Goal: Find specific page/section: Find specific page/section

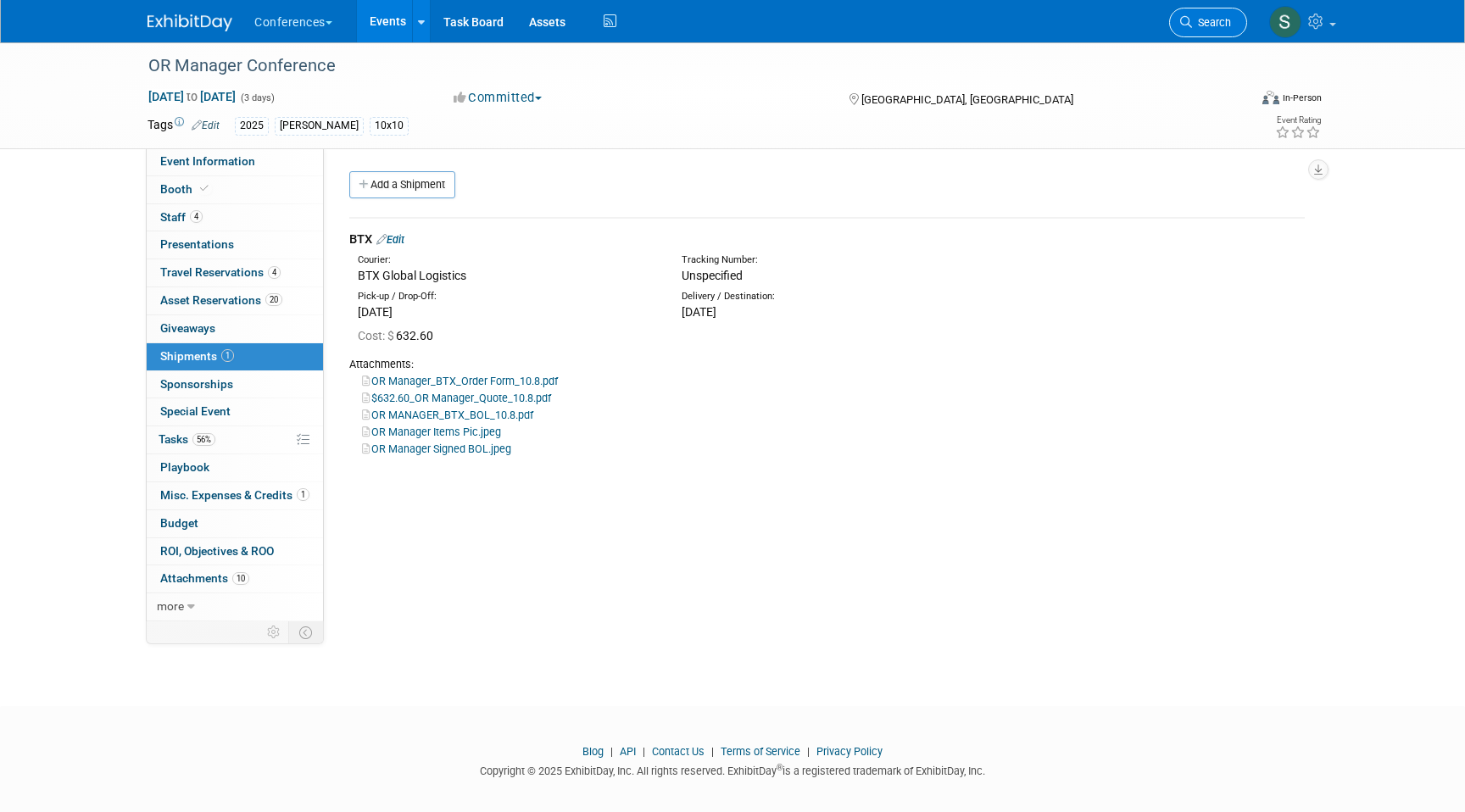
click at [1191, 21] on link "Search" at bounding box center [1208, 22] width 78 height 29
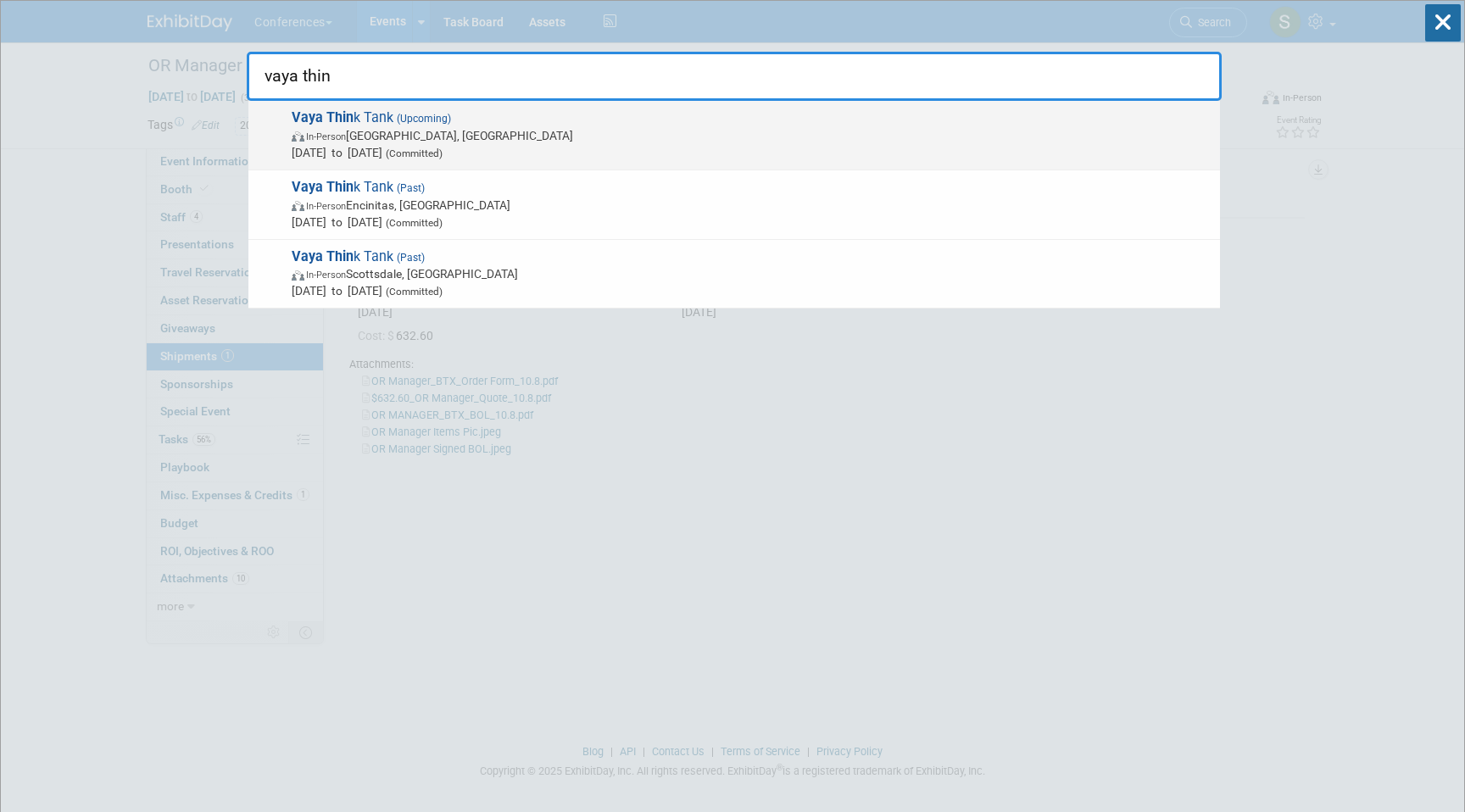
type input "vaya thin"
click at [404, 154] on span "[DATE] to [DATE] (Committed)" at bounding box center [751, 153] width 920 height 17
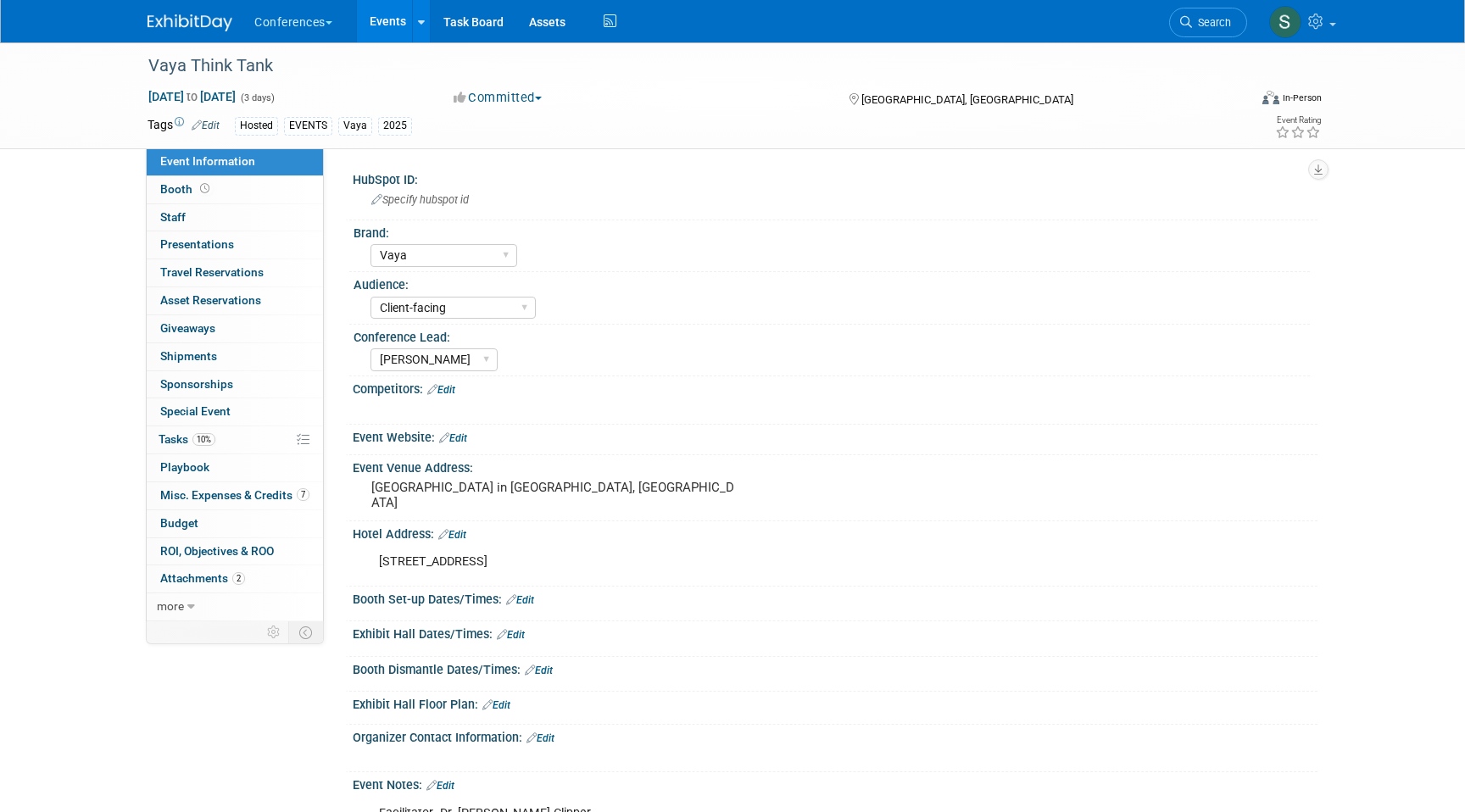
select select "Vaya"
select select "Client-facing"
select select "[PERSON_NAME]"
